Goal: Information Seeking & Learning: Learn about a topic

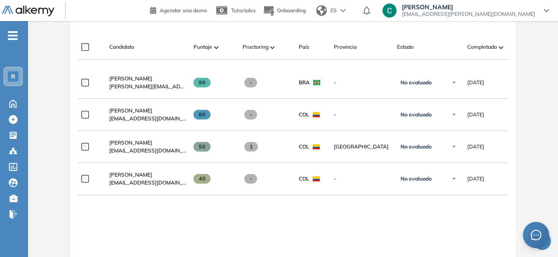
scroll to position [263, 0]
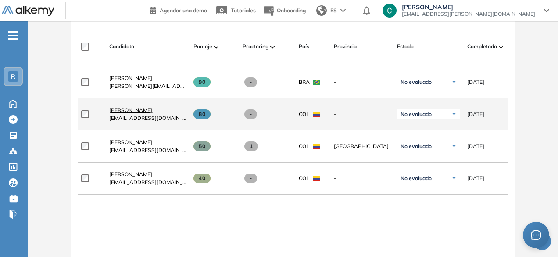
click at [139, 109] on span "Diana Pineda" at bounding box center [130, 110] width 43 height 7
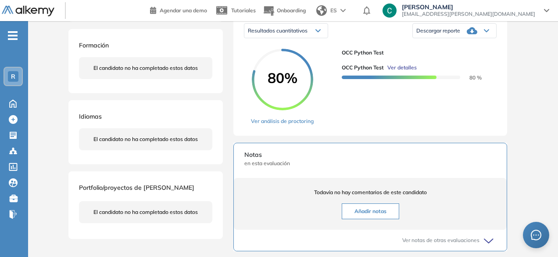
scroll to position [125, 0]
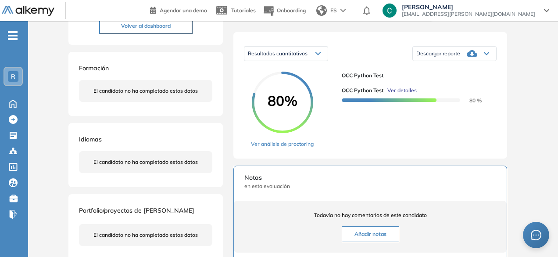
click at [265, 157] on div "Resultados cuantitativos Resultados cuantitativos Descargar reporte Descargar i…" at bounding box center [370, 95] width 274 height 126
click at [265, 148] on link "Ver análisis de proctoring" at bounding box center [282, 144] width 63 height 8
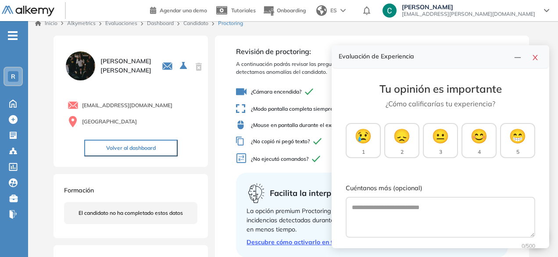
scroll to position [7, 0]
click at [535, 62] on button "button" at bounding box center [535, 56] width 14 height 12
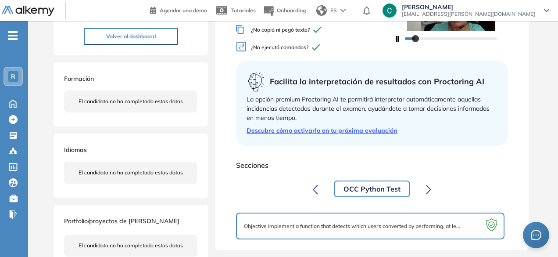
scroll to position [137, 0]
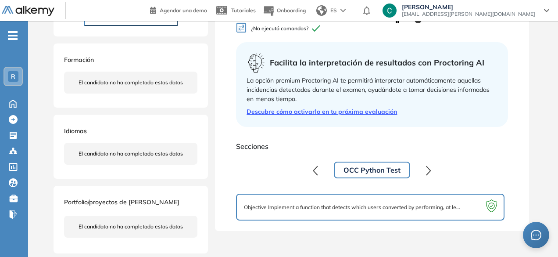
click at [360, 211] on div "Objective Implement a function that detects which users converted by performing…" at bounding box center [370, 206] width 252 height 11
click at [483, 202] on icon at bounding box center [491, 207] width 17 height 17
click at [428, 172] on icon "button" at bounding box center [428, 170] width 5 height 10
click at [313, 170] on icon "button" at bounding box center [315, 170] width 5 height 10
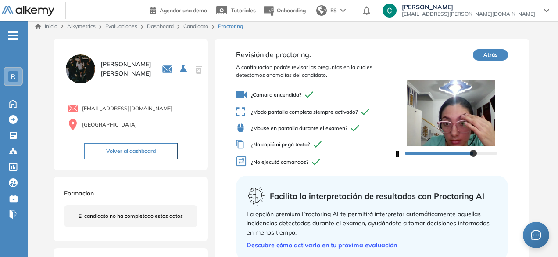
scroll to position [4, 0]
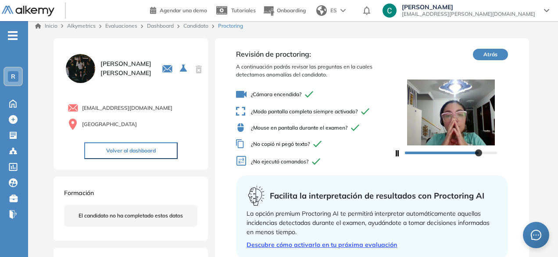
click at [398, 153] on icon "button" at bounding box center [398, 153] width 4 height 6
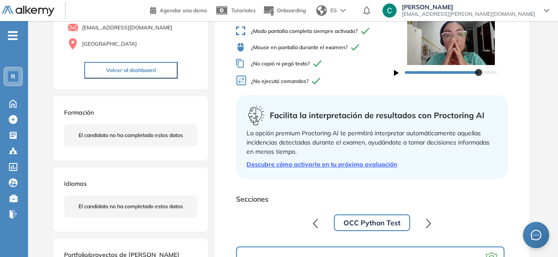
scroll to position [84, 0]
click at [150, 73] on button "Volver al dashboard" at bounding box center [130, 70] width 93 height 17
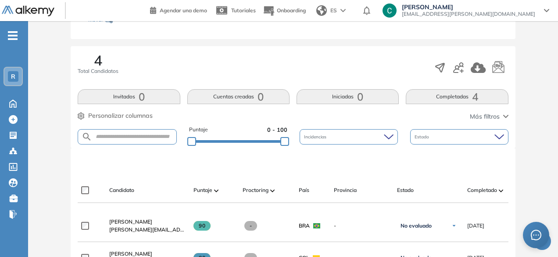
scroll to position [131, 0]
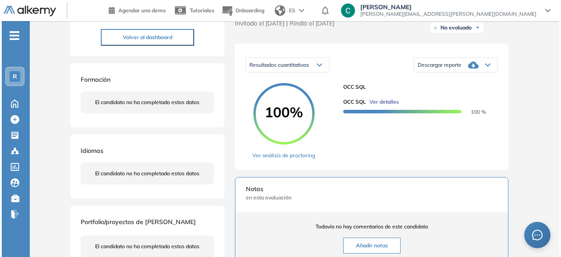
scroll to position [115, 0]
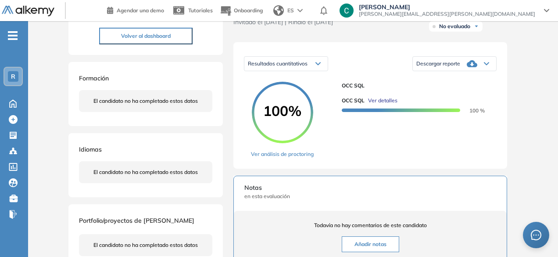
click at [375, 104] on span "Ver detalles" at bounding box center [382, 101] width 29 height 8
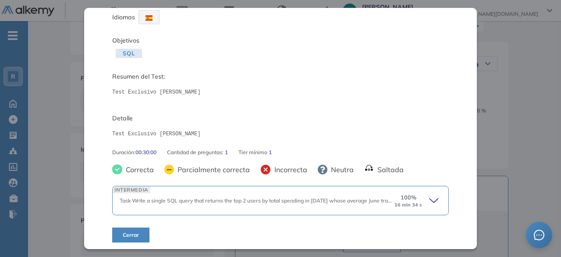
scroll to position [33, 0]
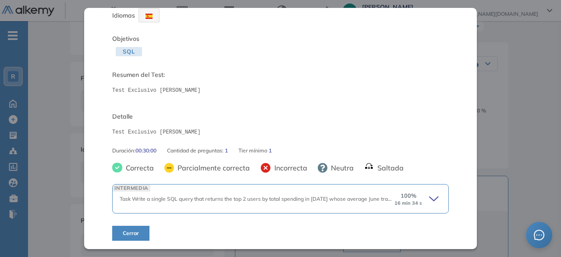
click at [429, 197] on icon at bounding box center [435, 199] width 12 height 12
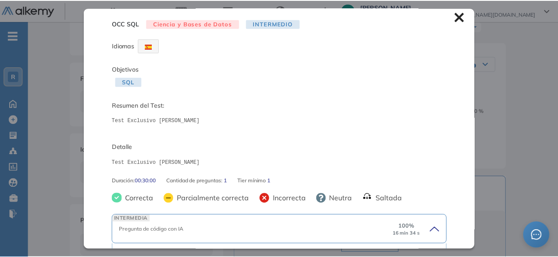
scroll to position [0, 0]
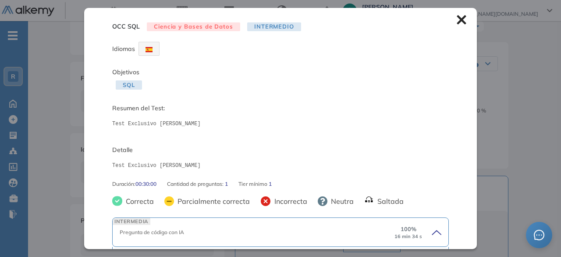
click at [457, 22] on icon at bounding box center [462, 20] width 10 height 10
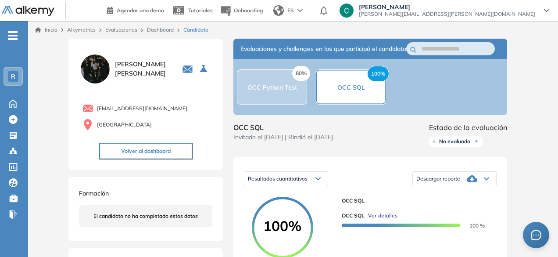
click at [278, 100] on div "80% OCC Python Test" at bounding box center [272, 86] width 70 height 35
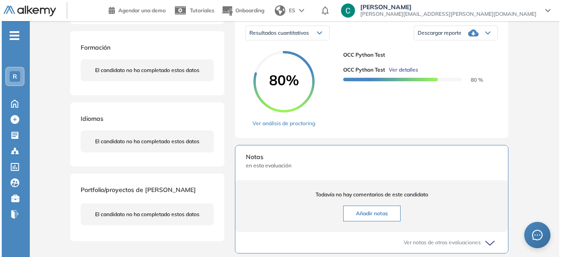
scroll to position [146, 0]
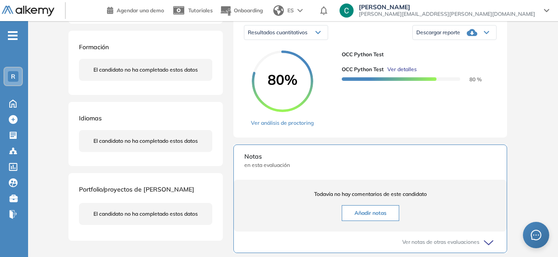
click at [394, 73] on span "Ver detalles" at bounding box center [401, 69] width 29 height 8
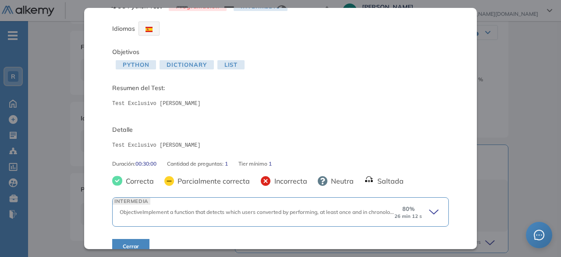
scroll to position [33, 0]
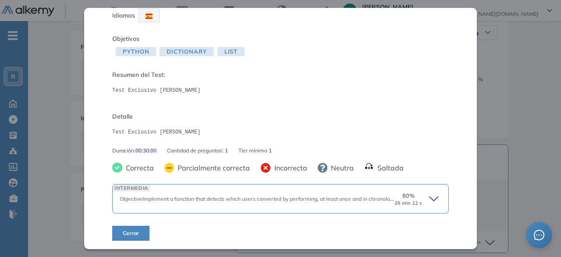
click at [265, 202] on div "ObjectiveImplement a function that detects which users converted by performing,…" at bounding box center [257, 199] width 275 height 8
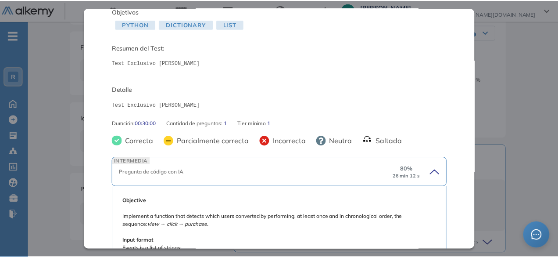
scroll to position [0, 0]
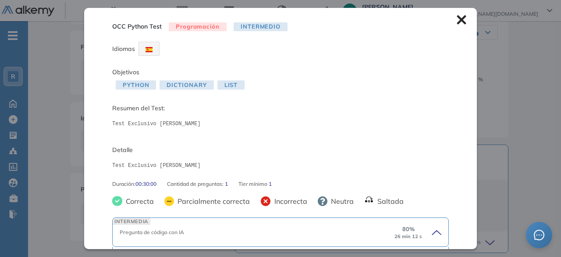
click at [458, 26] on div "OCC Python Test Programación Intermedio Idiomas Objetivos Python Dictionary Lis…" at bounding box center [280, 128] width 393 height 240
click at [458, 23] on icon at bounding box center [461, 19] width 9 height 9
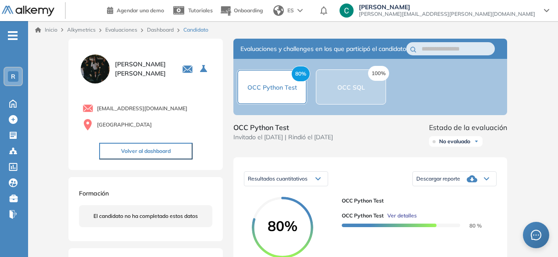
click at [343, 101] on div "100% OCC SQL" at bounding box center [351, 86] width 70 height 35
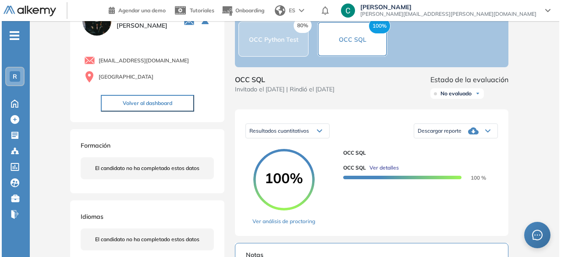
scroll to position [47, 0]
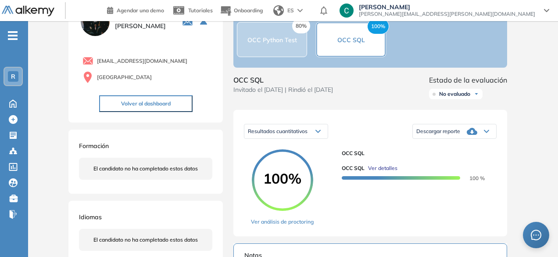
click at [377, 172] on span "Ver detalles" at bounding box center [382, 168] width 29 height 8
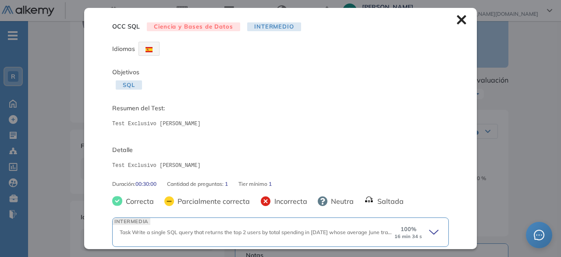
scroll to position [33, 0]
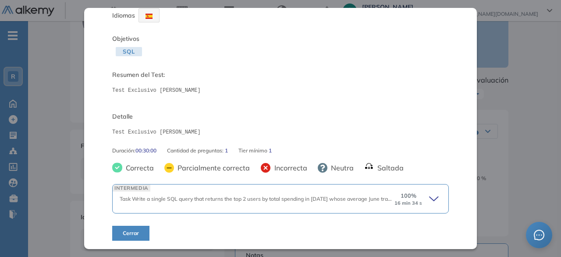
click at [348, 206] on div "INTERMEDIA Task Write a single SQL query that returns the top 2 users by total …" at bounding box center [280, 198] width 337 height 29
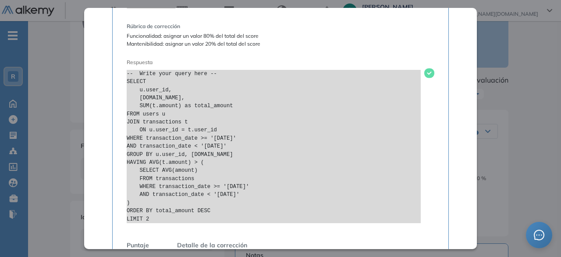
scroll to position [461, 0]
